Goal: Check status: Check status

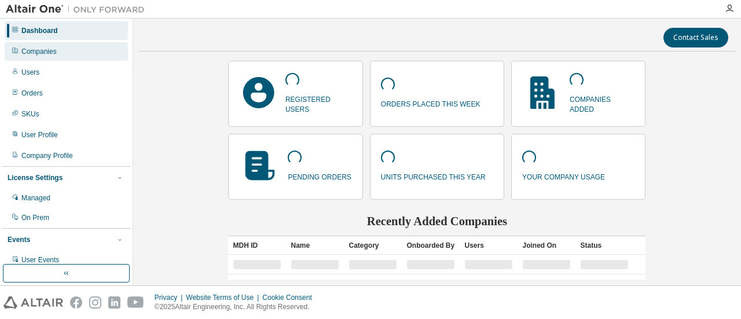
click at [67, 57] on div "Companies" at bounding box center [66, 51] width 123 height 19
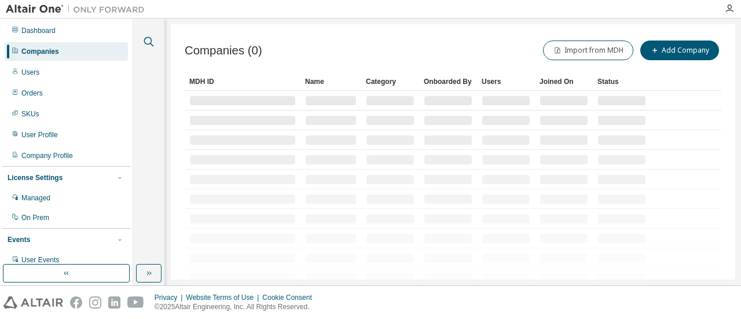
click at [149, 39] on icon "button" at bounding box center [149, 42] width 14 height 14
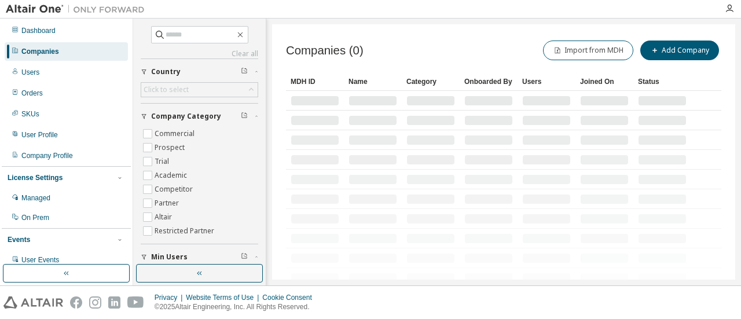
click at [186, 45] on div "Clear all Is Channel Partner Yes No Max Users Min Users Company Category Commer…" at bounding box center [199, 208] width 117 height 364
click at [190, 38] on input "text" at bounding box center [199, 35] width 69 height 12
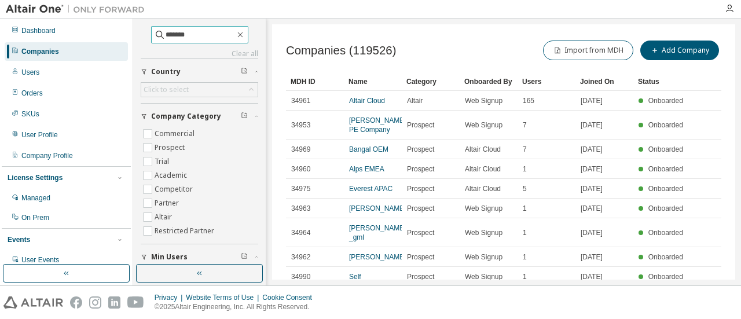
type input "*******"
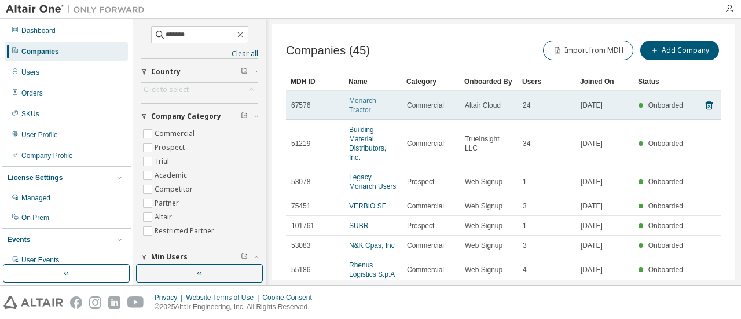
click at [363, 104] on link "Monarch Tractor" at bounding box center [362, 105] width 27 height 17
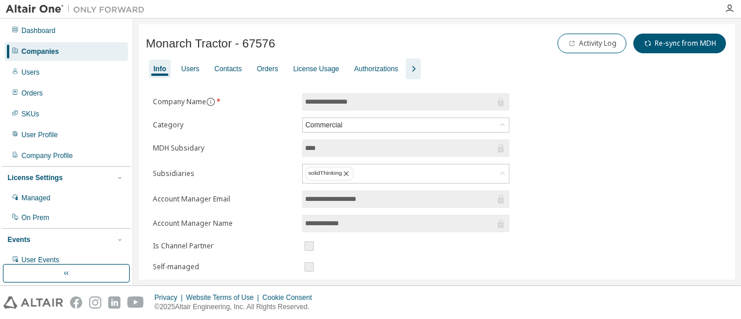
click at [297, 73] on div "License Usage" at bounding box center [315, 69] width 55 height 19
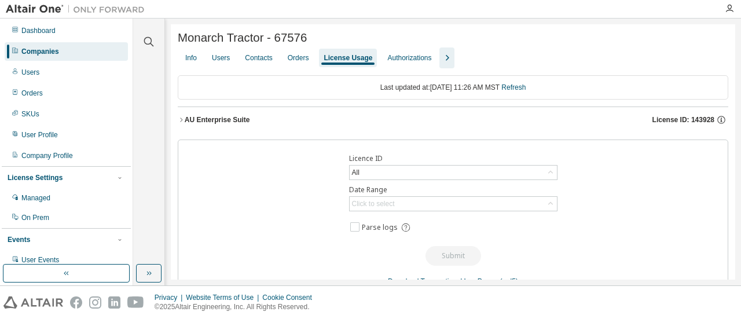
click at [203, 117] on div "AU Enterprise Suite" at bounding box center [217, 119] width 65 height 9
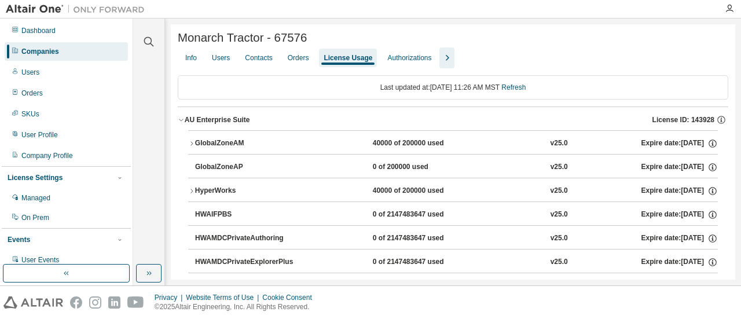
click at [402, 142] on div "40000 of 200000 used" at bounding box center [425, 143] width 104 height 10
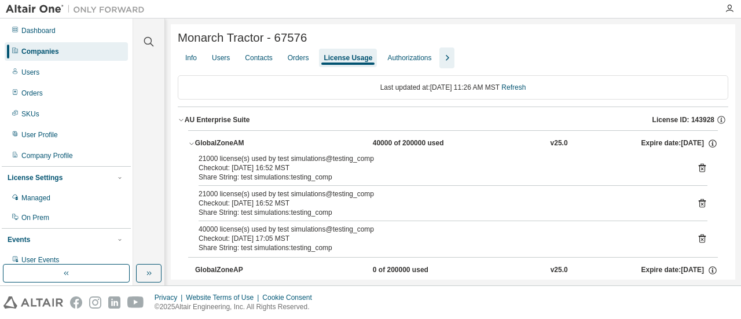
click at [333, 137] on button "GlobalZoneAM 40000 of 200000 used v25.0 Expire date: 2025-08-19" at bounding box center [452, 143] width 529 height 25
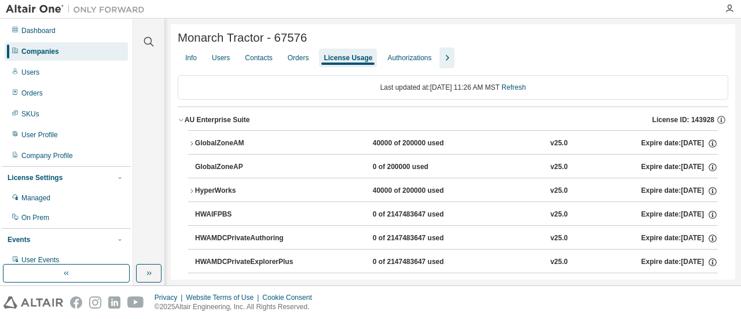
click at [404, 193] on div "40000 of 200000 used" at bounding box center [425, 191] width 104 height 10
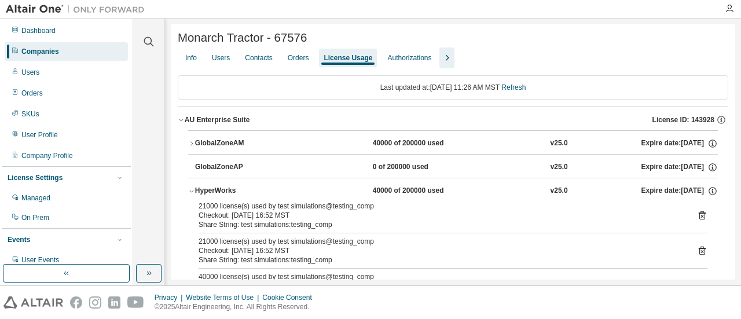
scroll to position [58, 0]
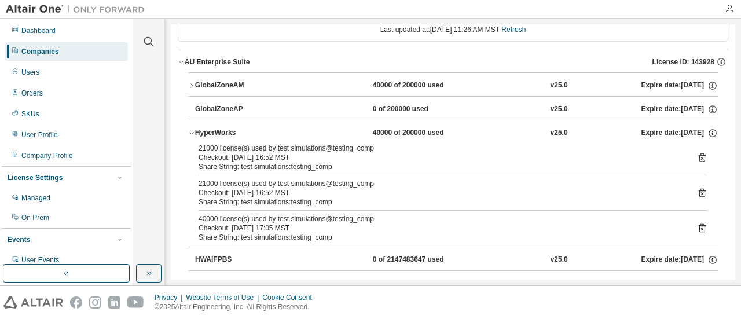
click at [399, 134] on div "40000 of 200000 used" at bounding box center [425, 133] width 104 height 10
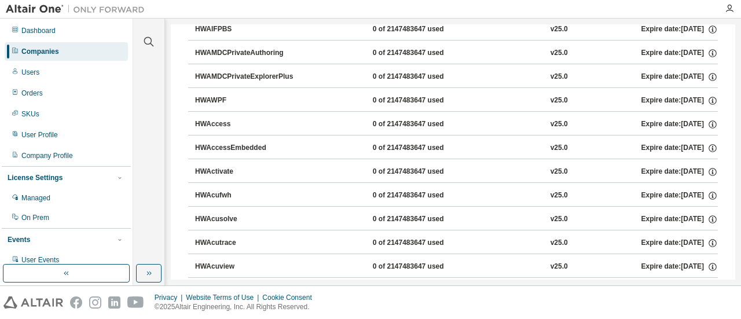
scroll to position [0, 0]
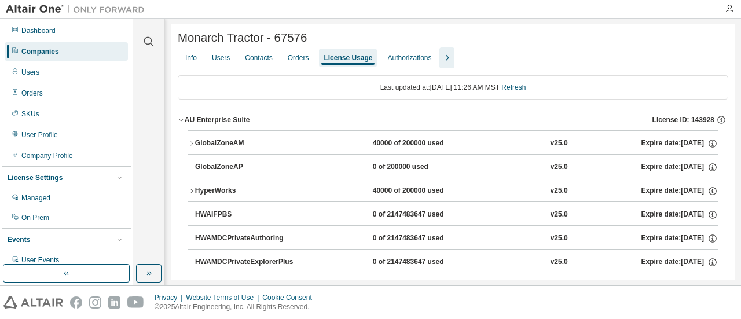
click at [51, 55] on div "Companies" at bounding box center [40, 51] width 38 height 9
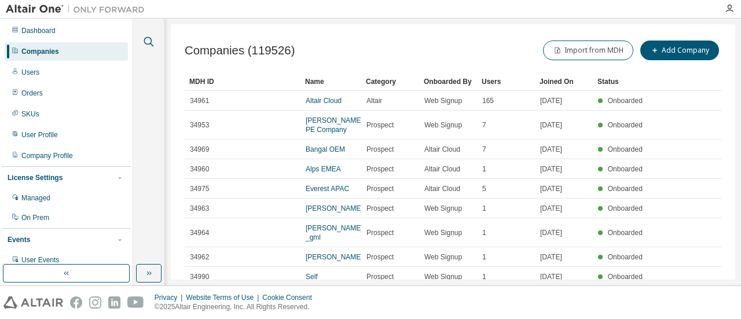
click at [149, 41] on icon "button" at bounding box center [149, 42] width 14 height 14
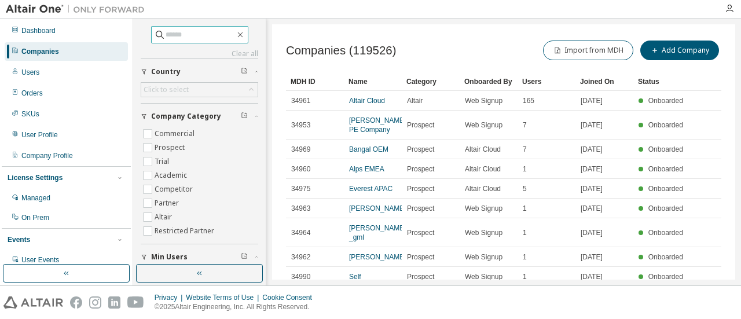
click at [173, 42] on span at bounding box center [199, 34] width 97 height 17
click at [175, 36] on input "text" at bounding box center [199, 35] width 69 height 12
type input "*******"
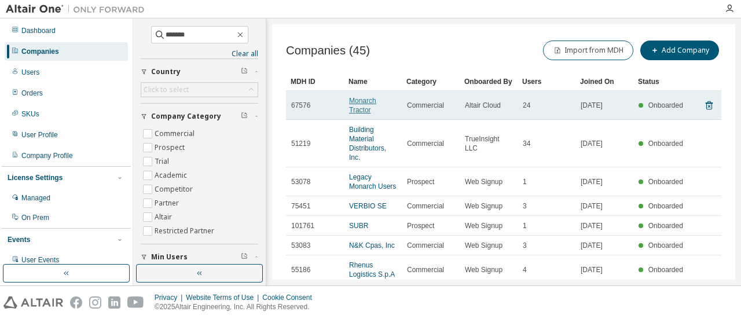
click at [359, 108] on link "Monarch Tractor" at bounding box center [362, 105] width 27 height 17
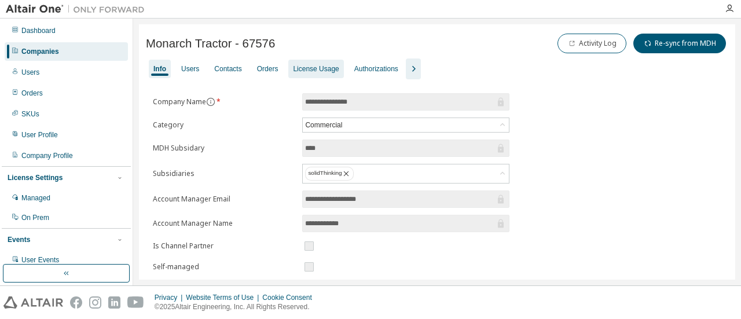
click at [316, 60] on div "License Usage" at bounding box center [315, 69] width 55 height 19
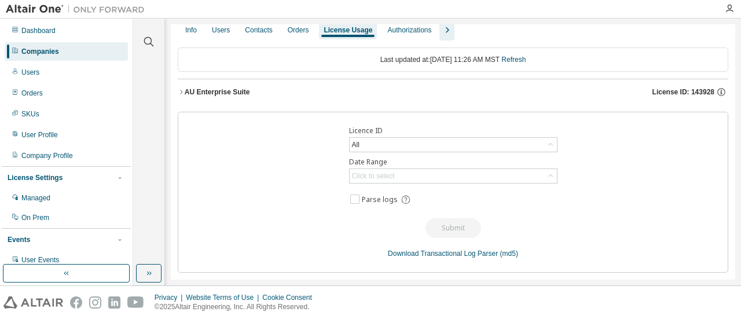
scroll to position [28, 0]
click at [289, 88] on div "AU Enterprise Suite License ID: 143928" at bounding box center [456, 92] width 543 height 10
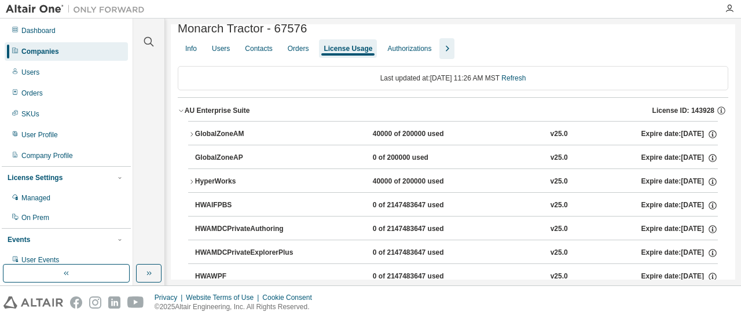
scroll to position [0, 0]
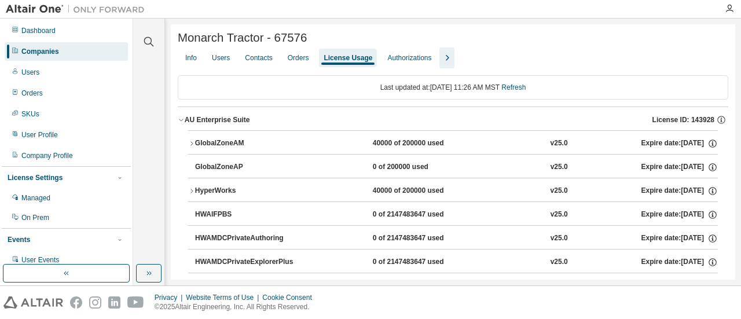
click at [440, 57] on icon "button" at bounding box center [447, 58] width 14 height 14
